Goal: Navigation & Orientation: Find specific page/section

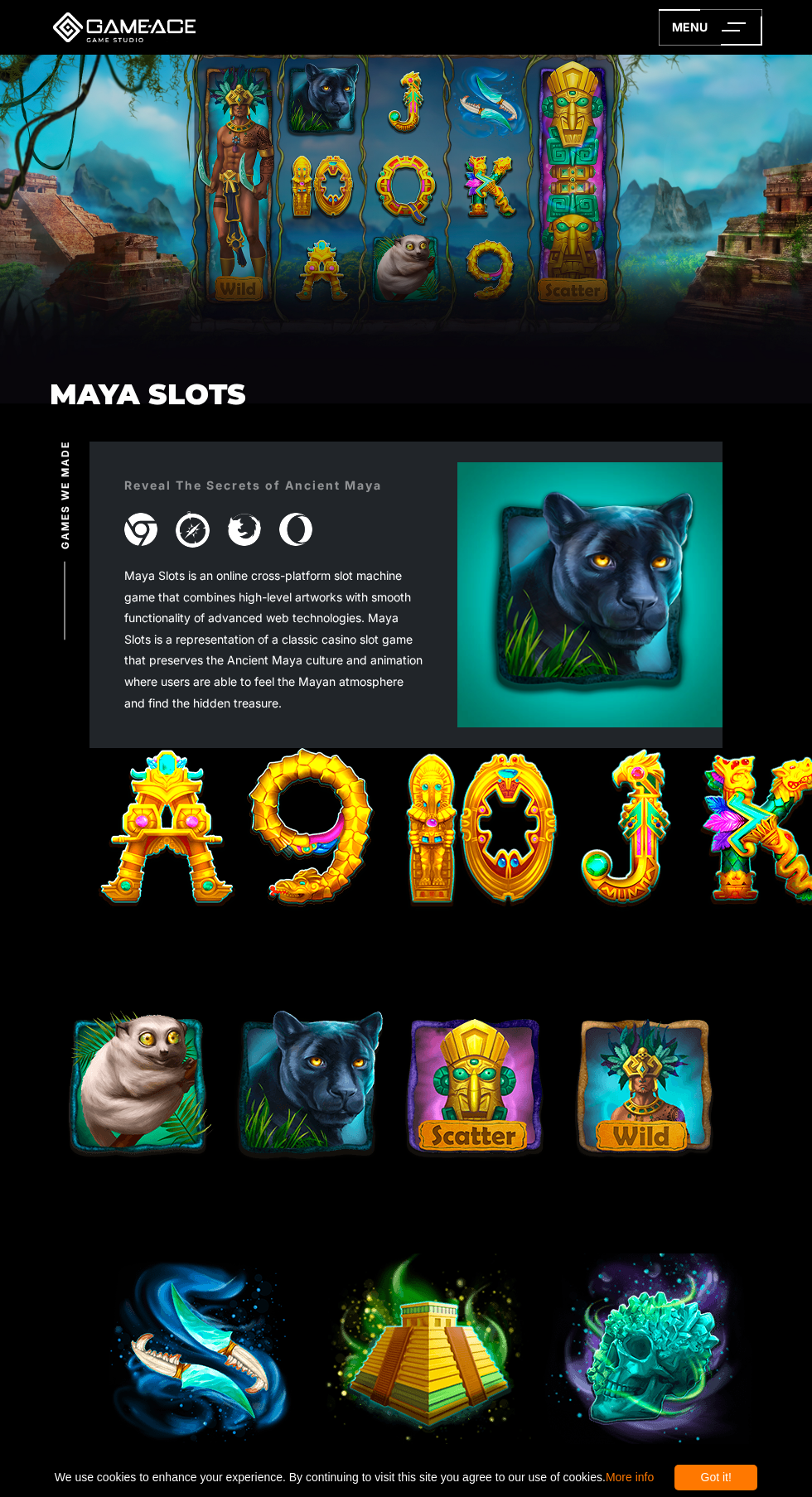
click at [690, 27] on icon at bounding box center [710, 28] width 104 height 36
click at [725, 1473] on div "Got it!" at bounding box center [715, 1478] width 83 height 26
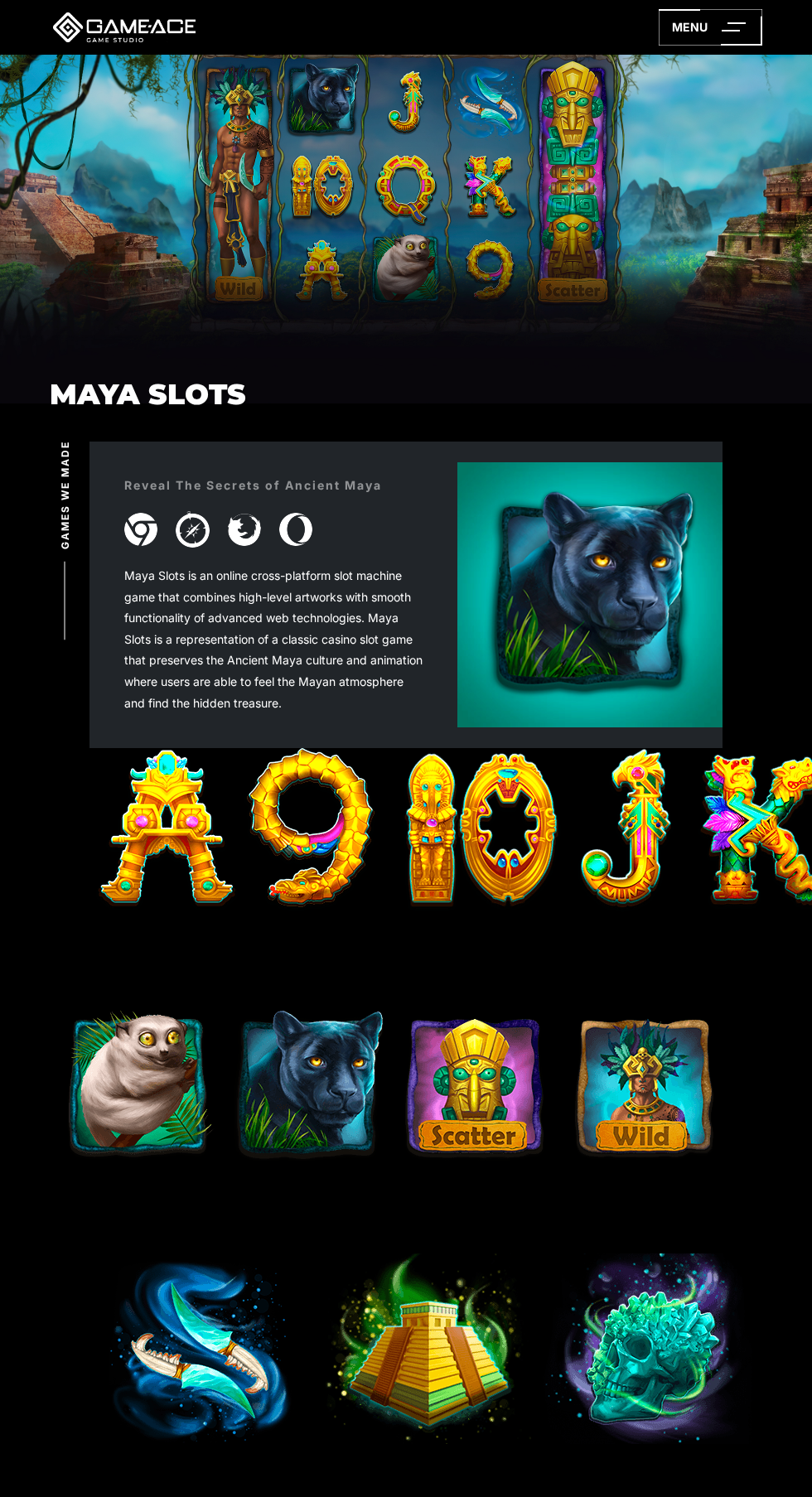
click at [733, 23] on line at bounding box center [736, 23] width 18 height 0
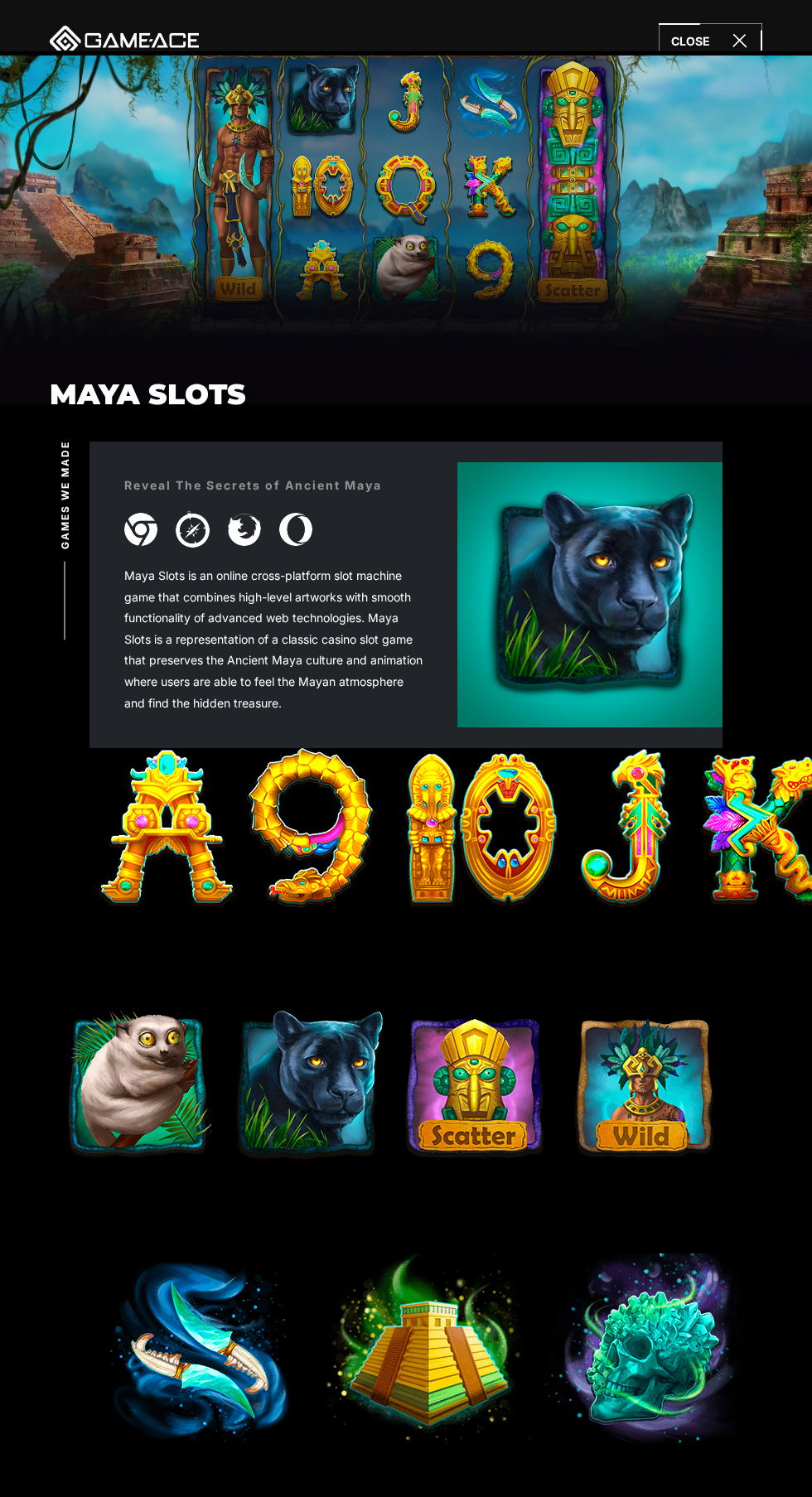
click at [625, 147] on div "Maya Slots" at bounding box center [406, 217] width 812 height 325
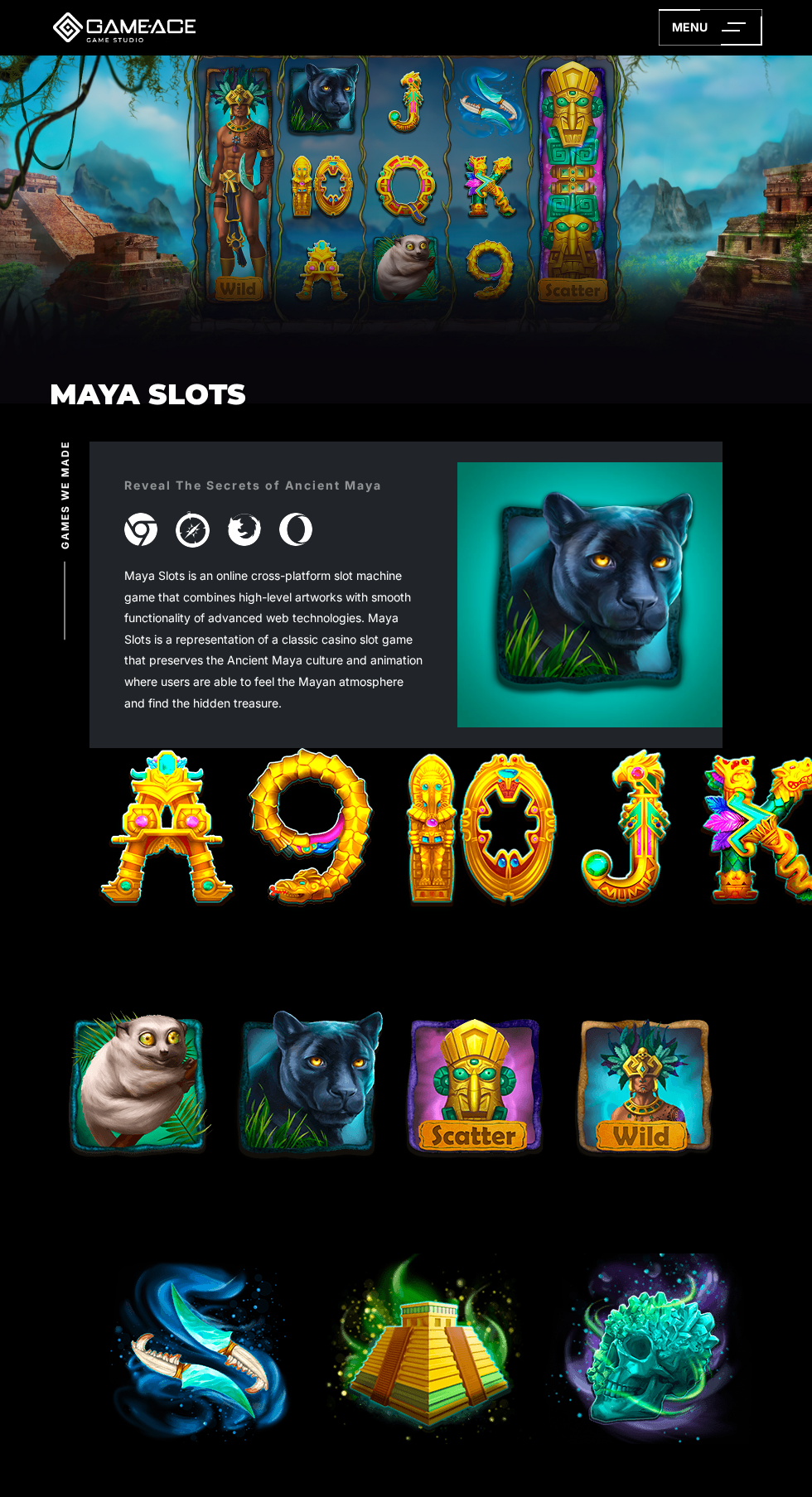
click at [488, 1123] on img at bounding box center [390, 1088] width 663 height 166
click at [736, 23] on line at bounding box center [736, 23] width 18 height 0
click at [733, 23] on line at bounding box center [736, 23] width 18 height 0
click at [683, 27] on icon at bounding box center [710, 28] width 104 height 36
click at [719, 22] on icon at bounding box center [710, 28] width 104 height 36
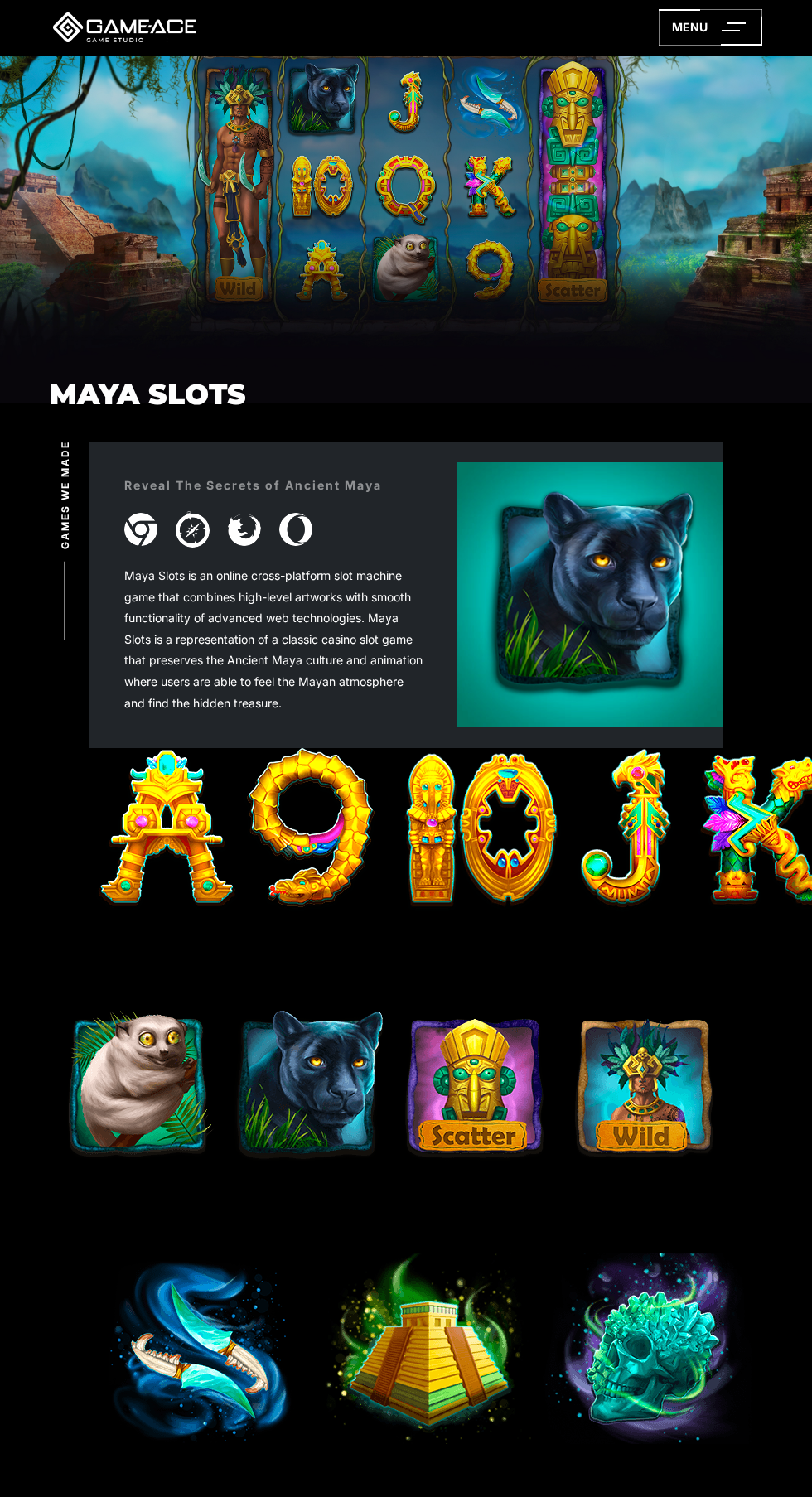
click at [644, 574] on img at bounding box center [589, 595] width 265 height 265
click at [625, 593] on img at bounding box center [589, 595] width 265 height 265
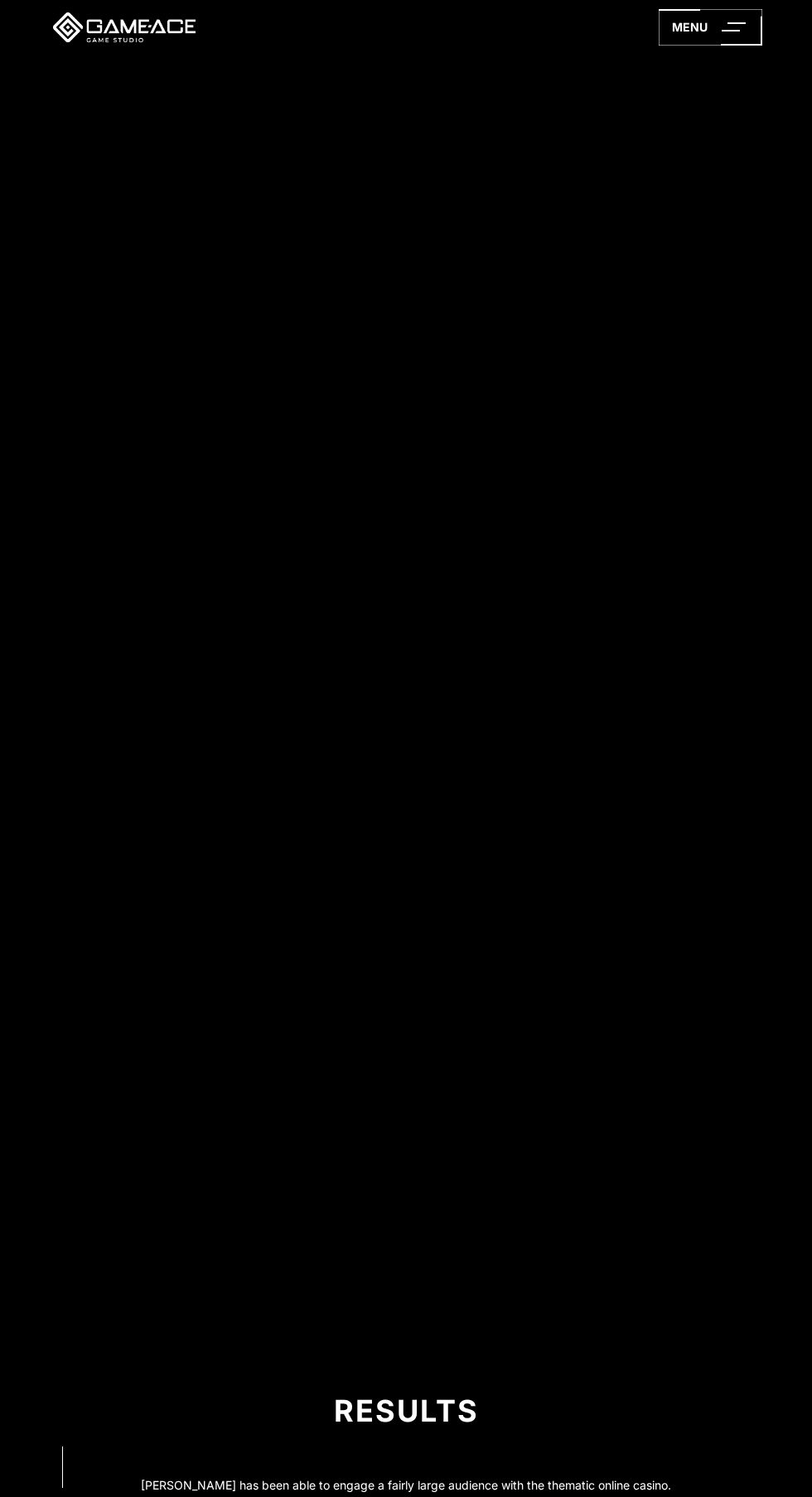
scroll to position [1816, 0]
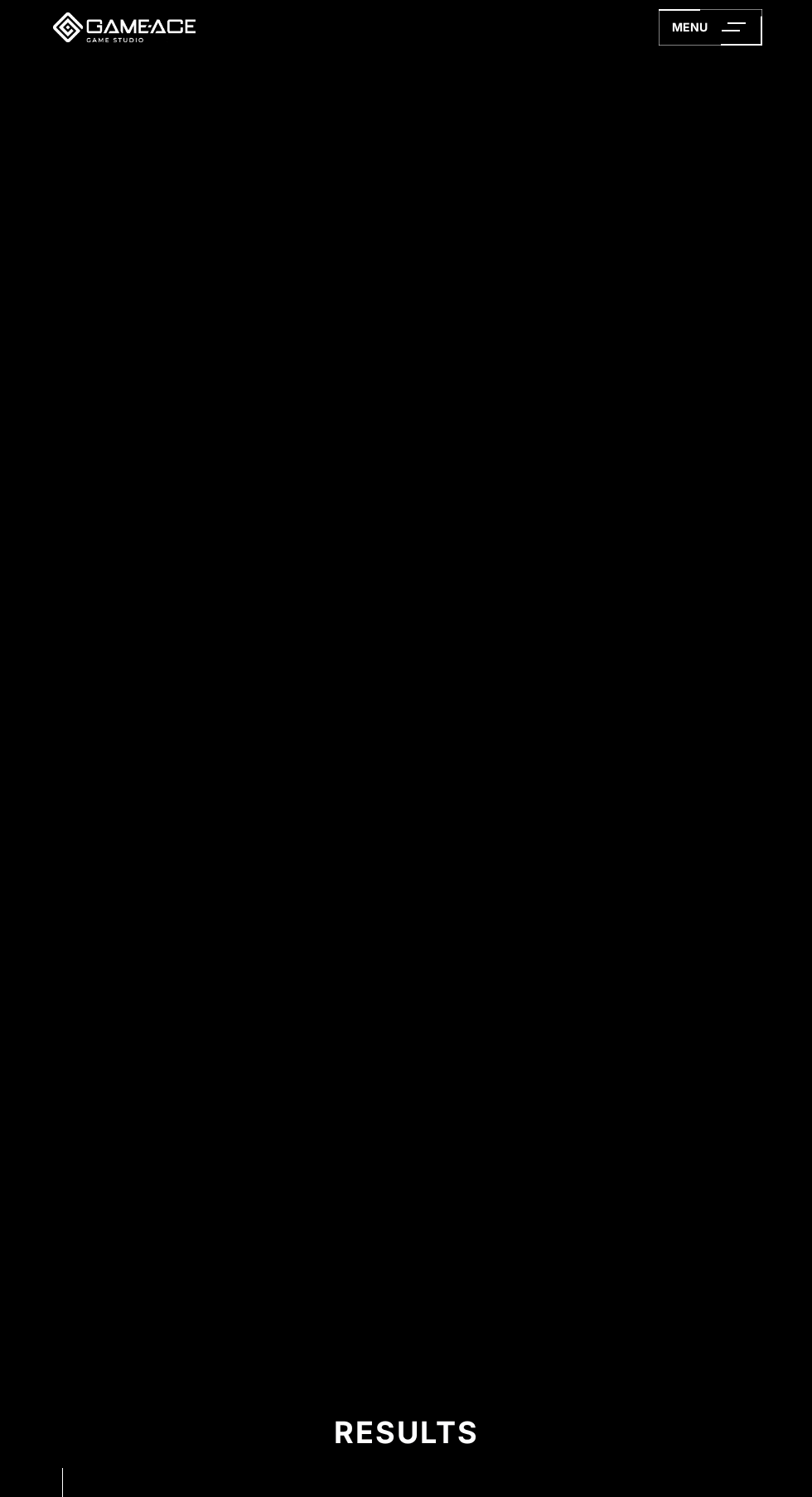
click at [443, 1439] on div "Results" at bounding box center [406, 1433] width 632 height 45
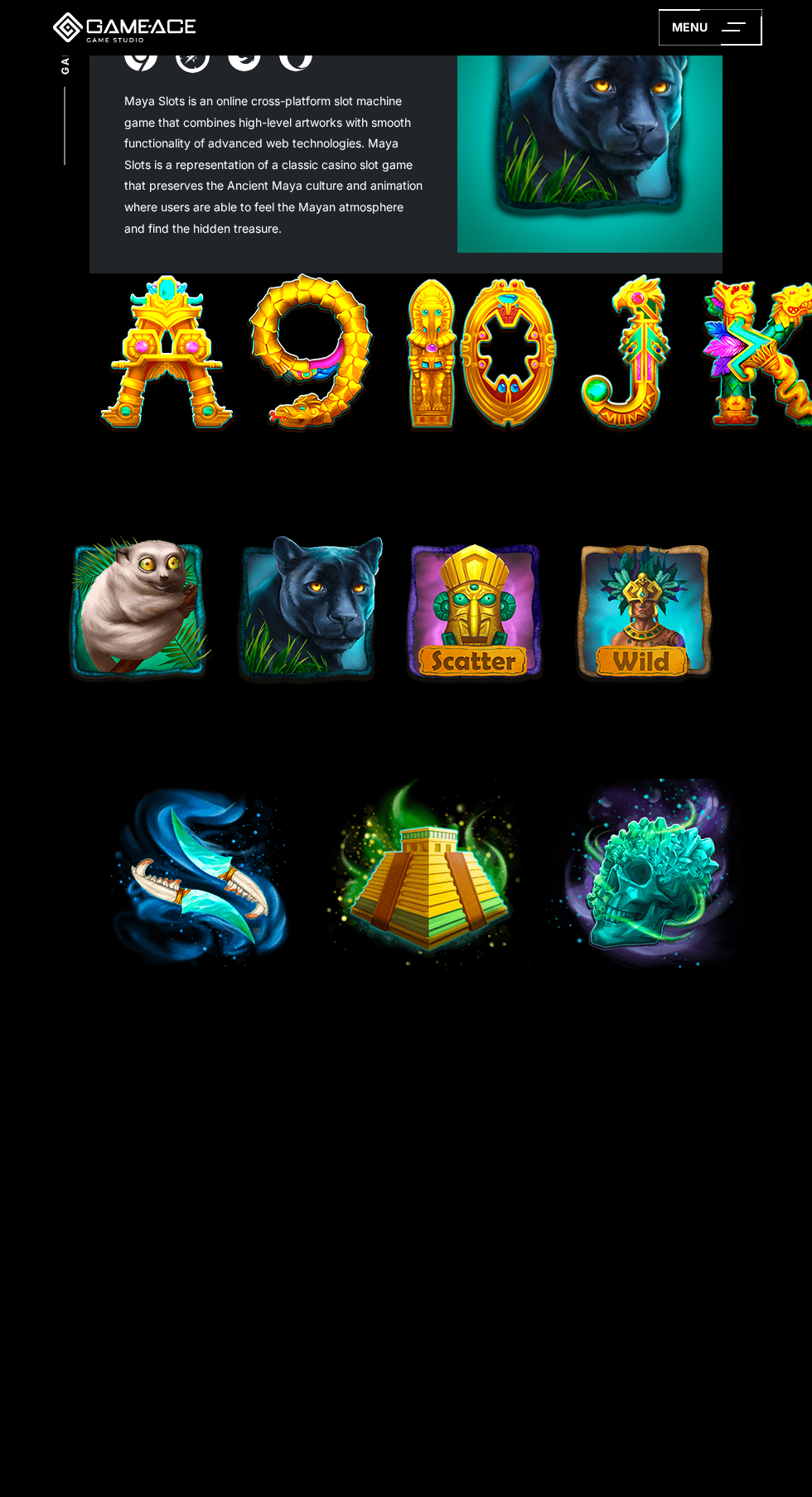
scroll to position [438, 0]
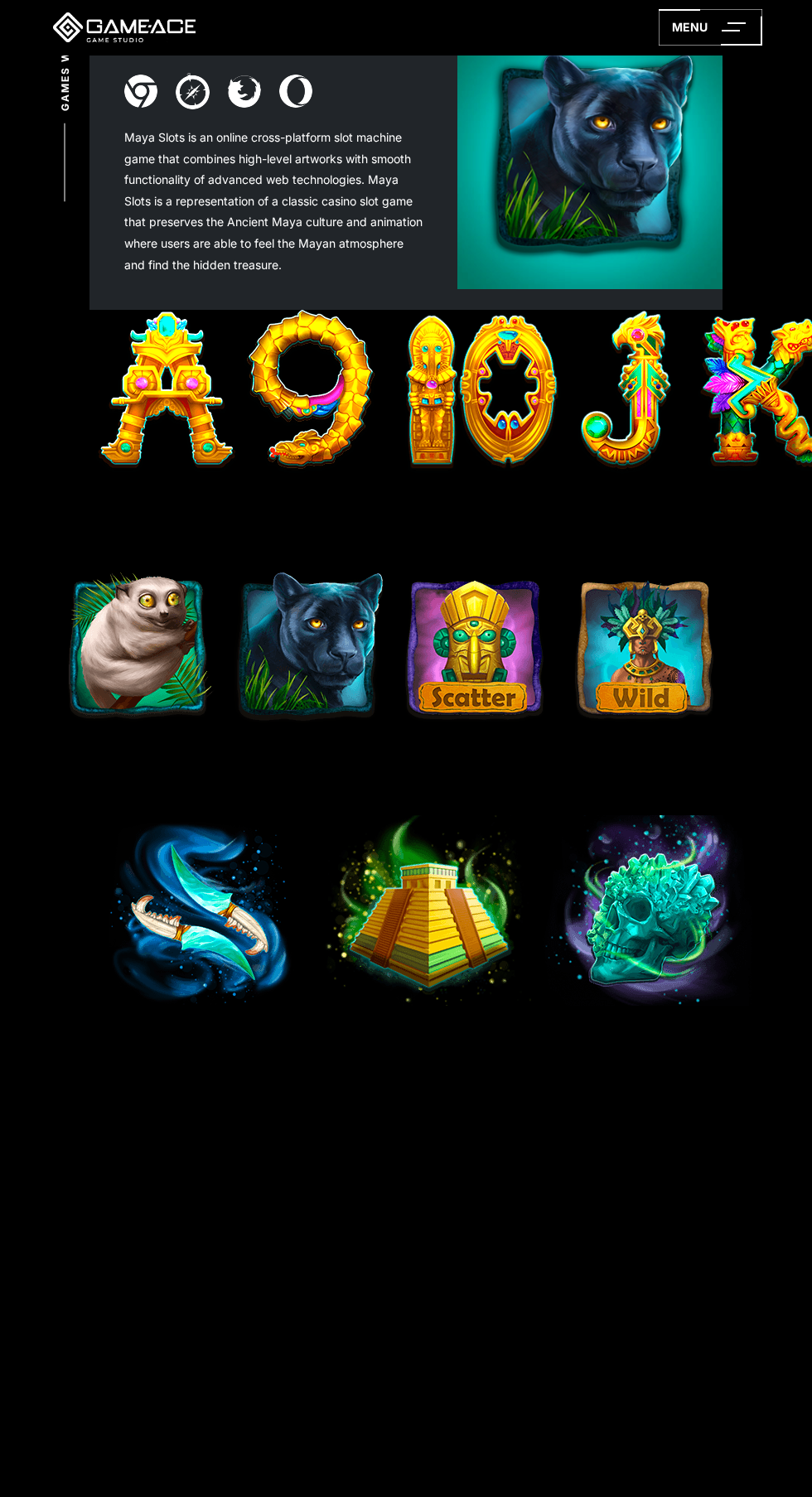
click at [718, 31] on icon at bounding box center [710, 28] width 104 height 36
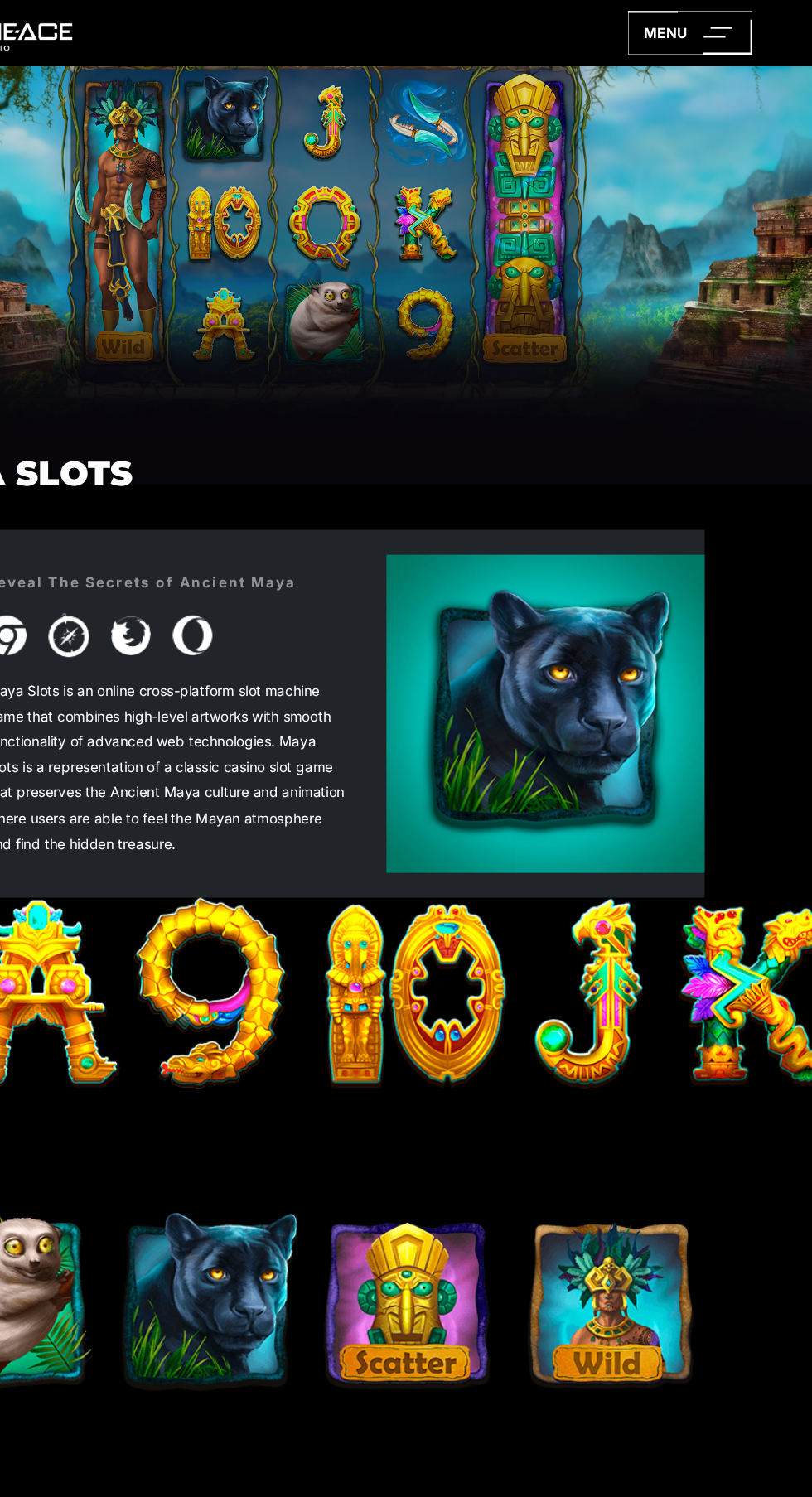
scroll to position [0, 0]
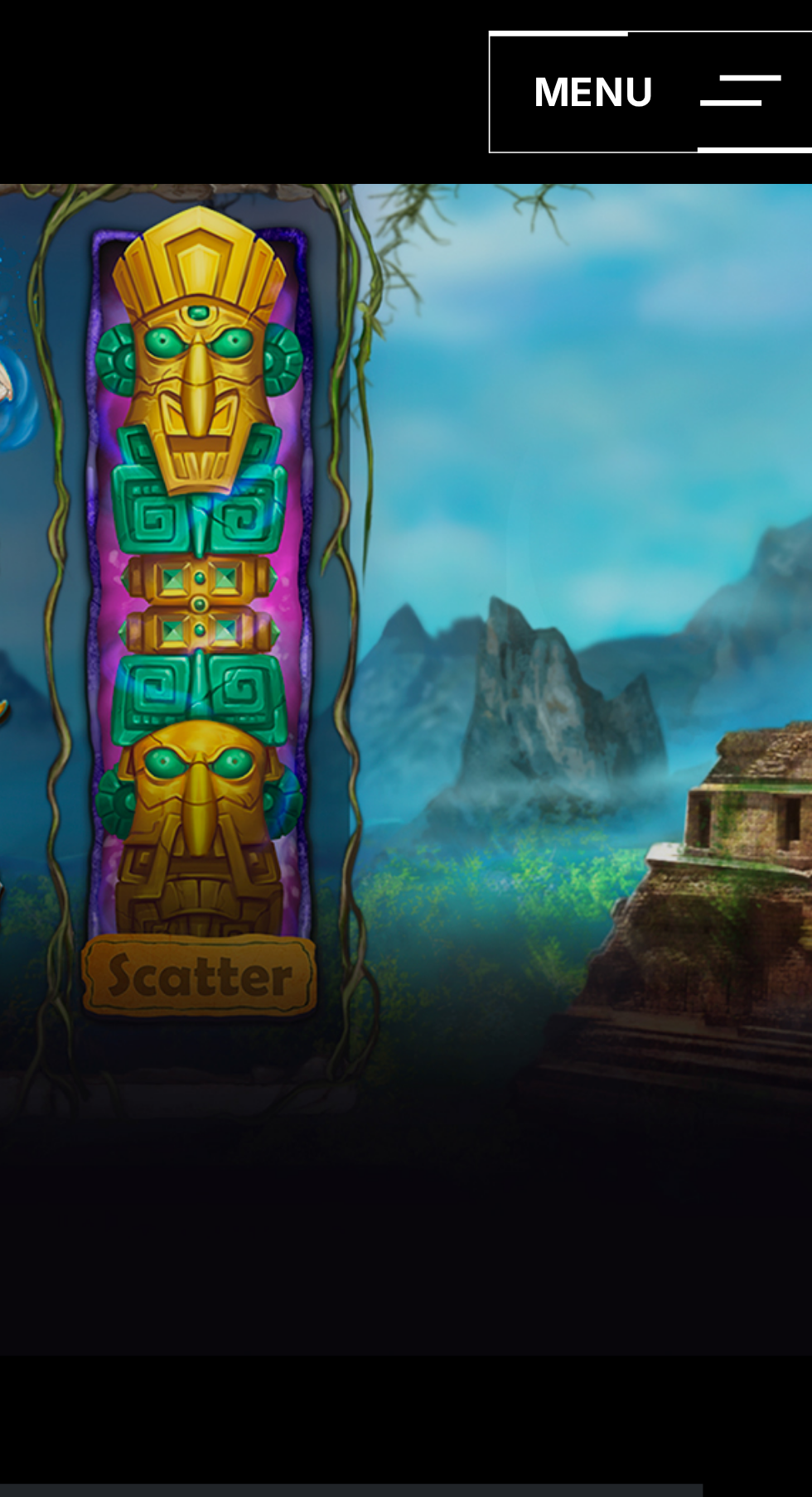
click at [691, 26] on icon at bounding box center [710, 28] width 104 height 36
click at [733, 29] on icon at bounding box center [710, 28] width 104 height 36
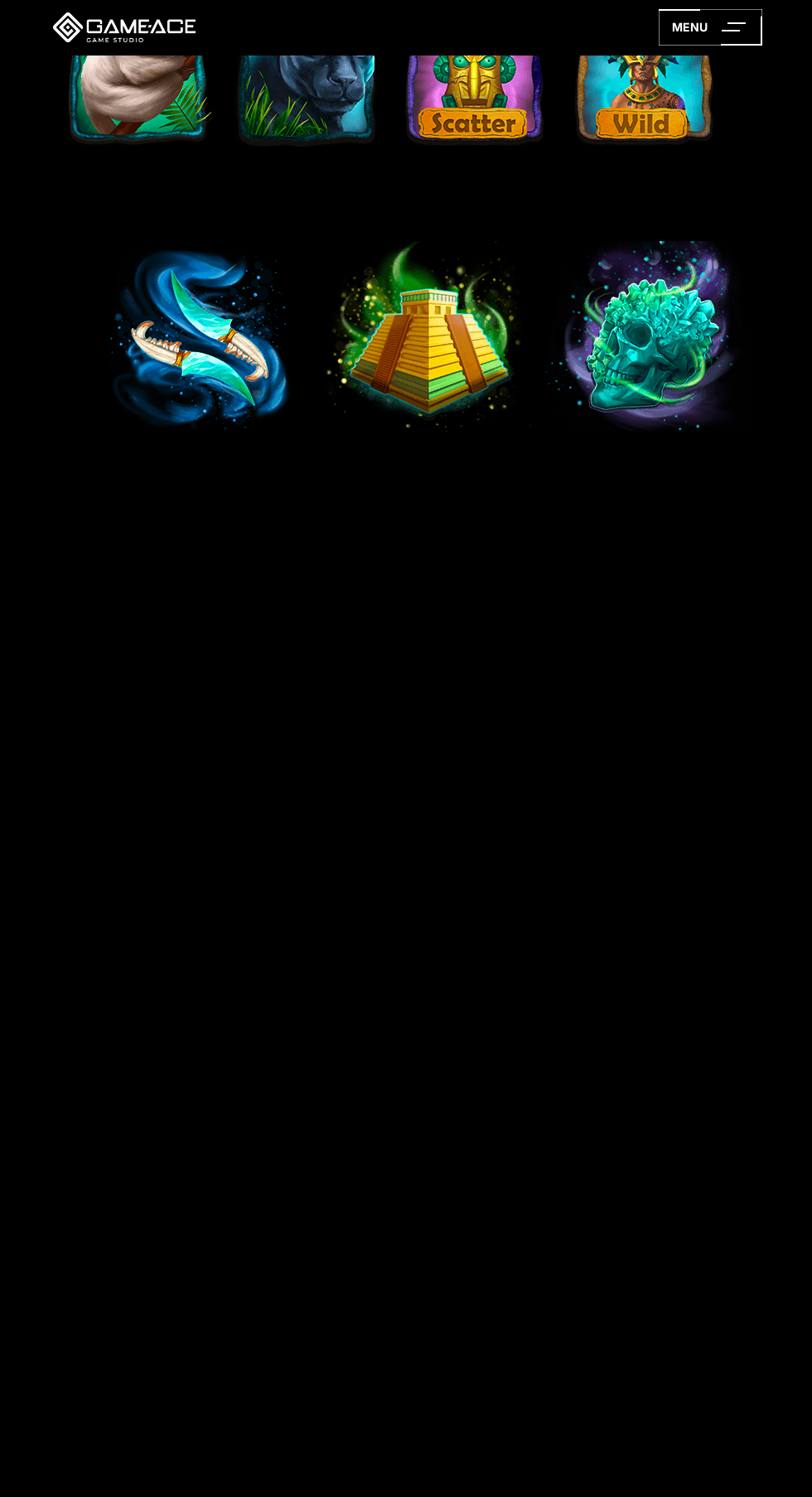
scroll to position [1017, 0]
